Goal: Task Accomplishment & Management: Use online tool/utility

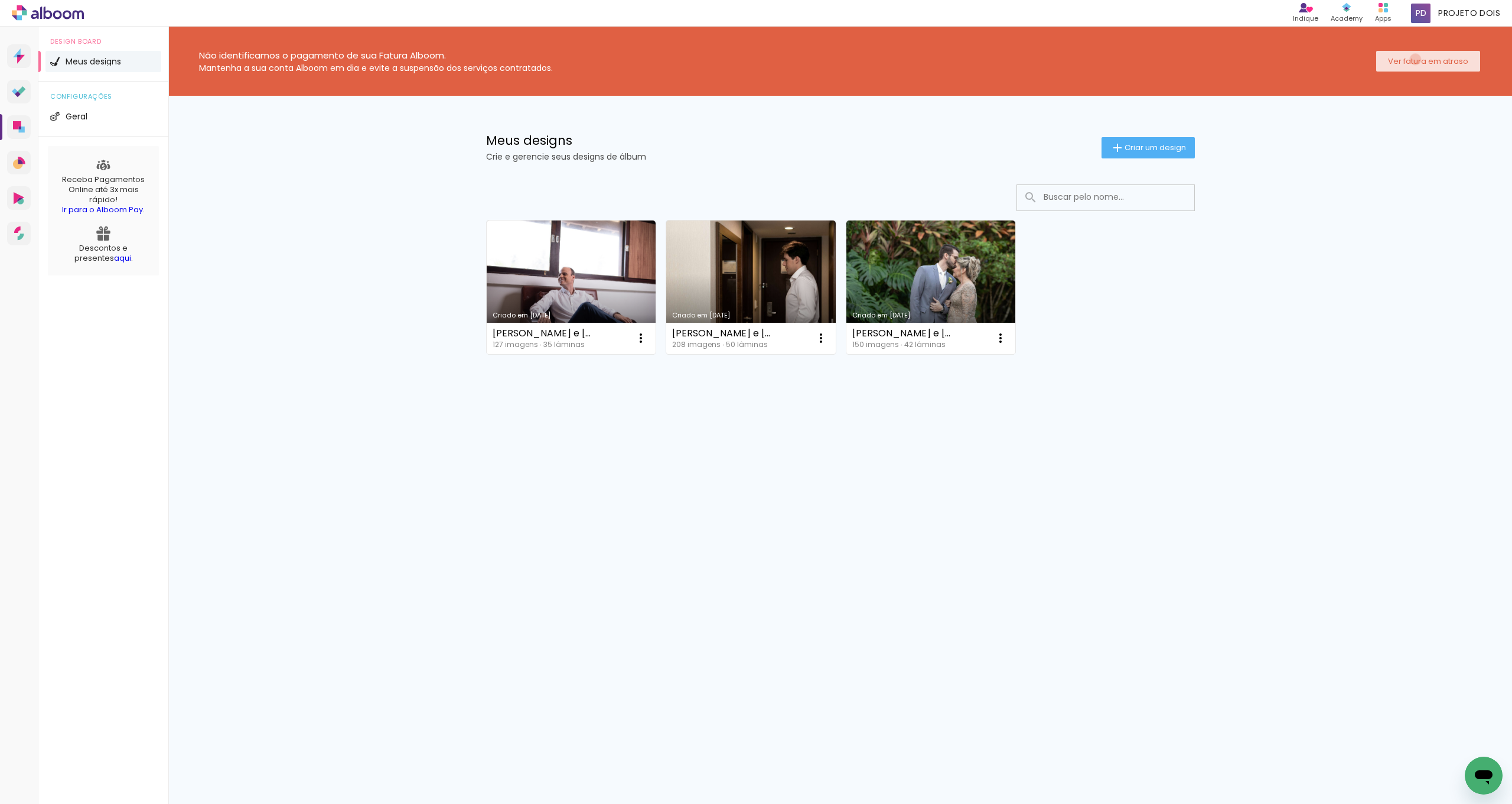
click at [0, 0] on slot "Ver fatura em atraso" at bounding box center [0, 0] width 0 height 0
click at [1115, 147] on iron-icon at bounding box center [1117, 147] width 14 height 14
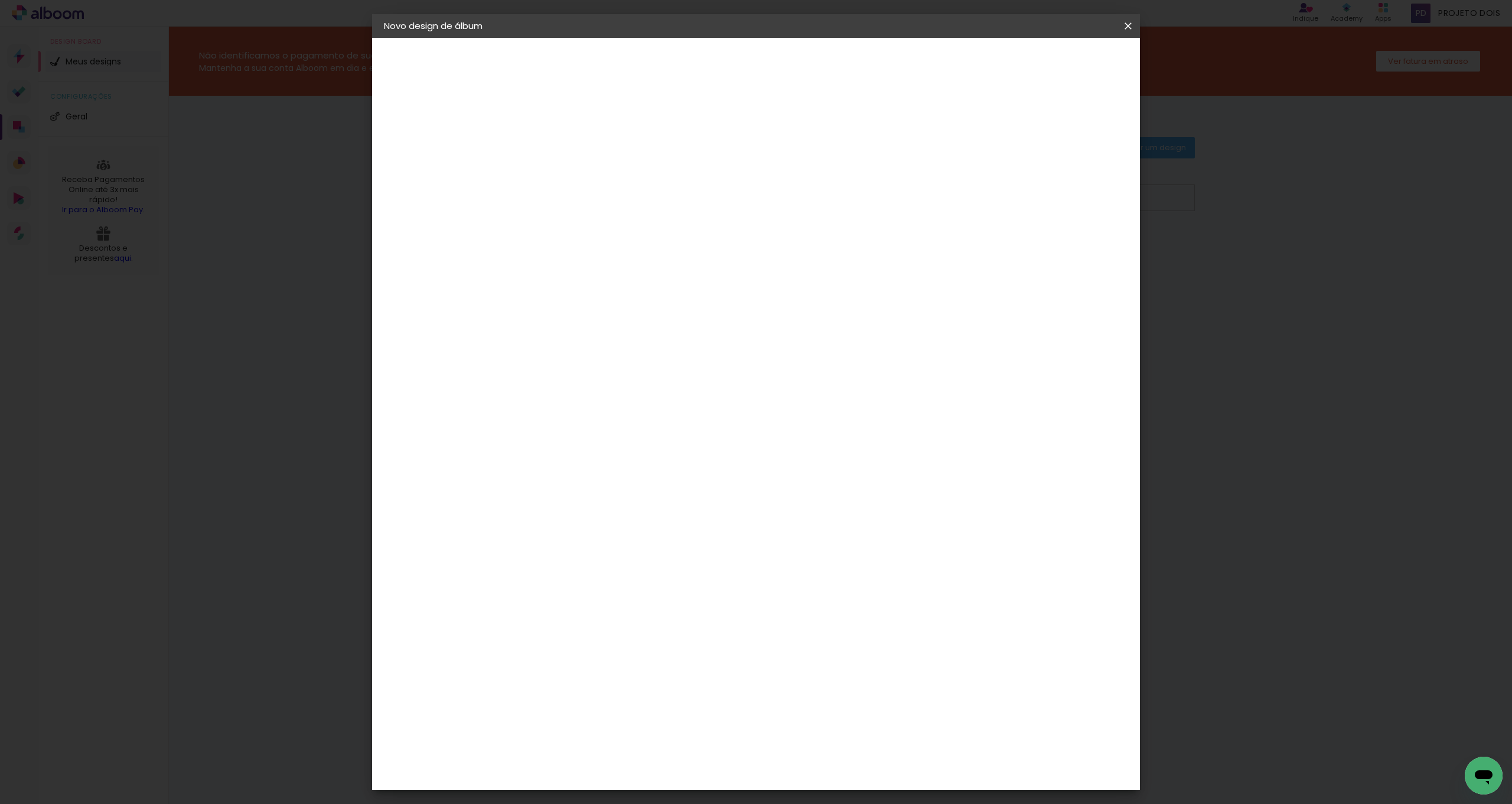
click at [577, 163] on input at bounding box center [577, 159] width 0 height 18
type input "26/09/25 Gêmeas"
type paper-input "26/09/25 Gêmeas"
click at [698, 56] on paper-button "Avançar" at bounding box center [669, 63] width 58 height 20
click at [1128, 25] on iron-icon at bounding box center [1128, 26] width 14 height 12
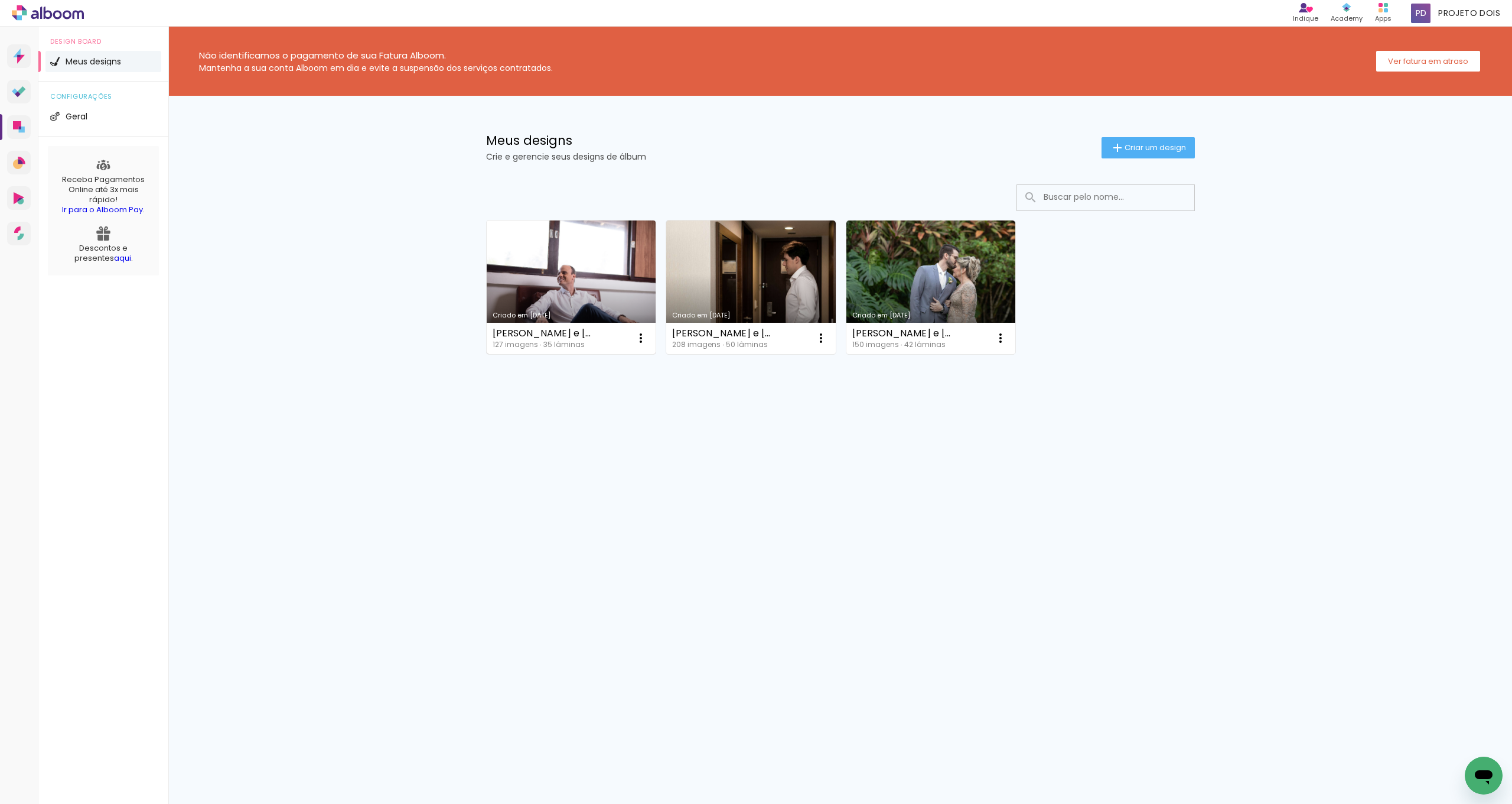
click at [544, 293] on link "Criado em [DATE]" at bounding box center [572, 287] width 169 height 134
